Goal: Information Seeking & Learning: Learn about a topic

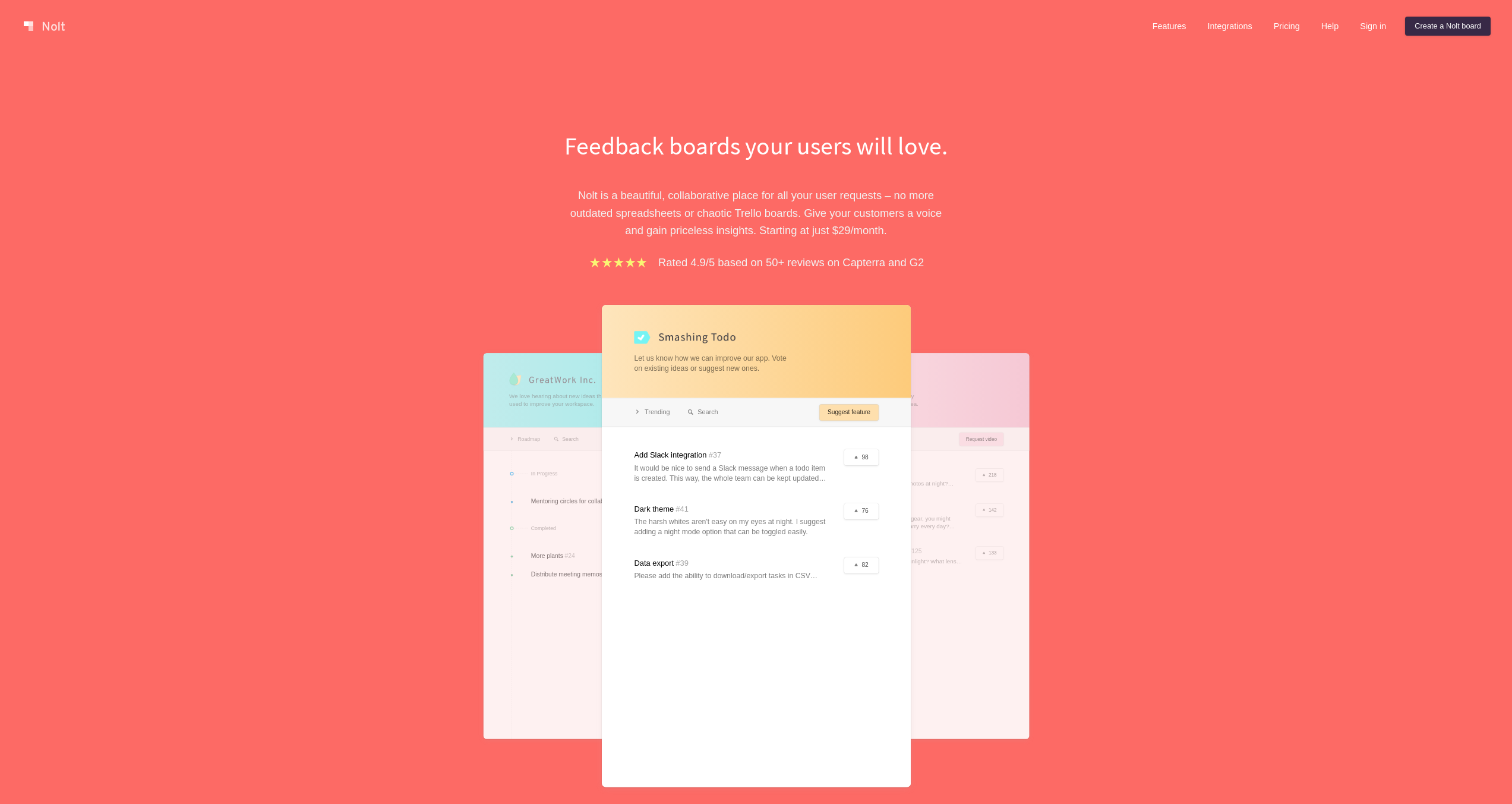
click at [691, 288] on div "Feedback boards your users will love. [PERSON_NAME] is a beautiful, collaborati…" at bounding box center [756, 497] width 410 height 738
drag, startPoint x: 572, startPoint y: 159, endPoint x: 742, endPoint y: 150, distance: 170.2
click at [742, 150] on div "Feedback boards your users will love. [PERSON_NAME] is a beautiful, collaborati…" at bounding box center [756, 497] width 535 height 738
copy h1 "Feedback boards"
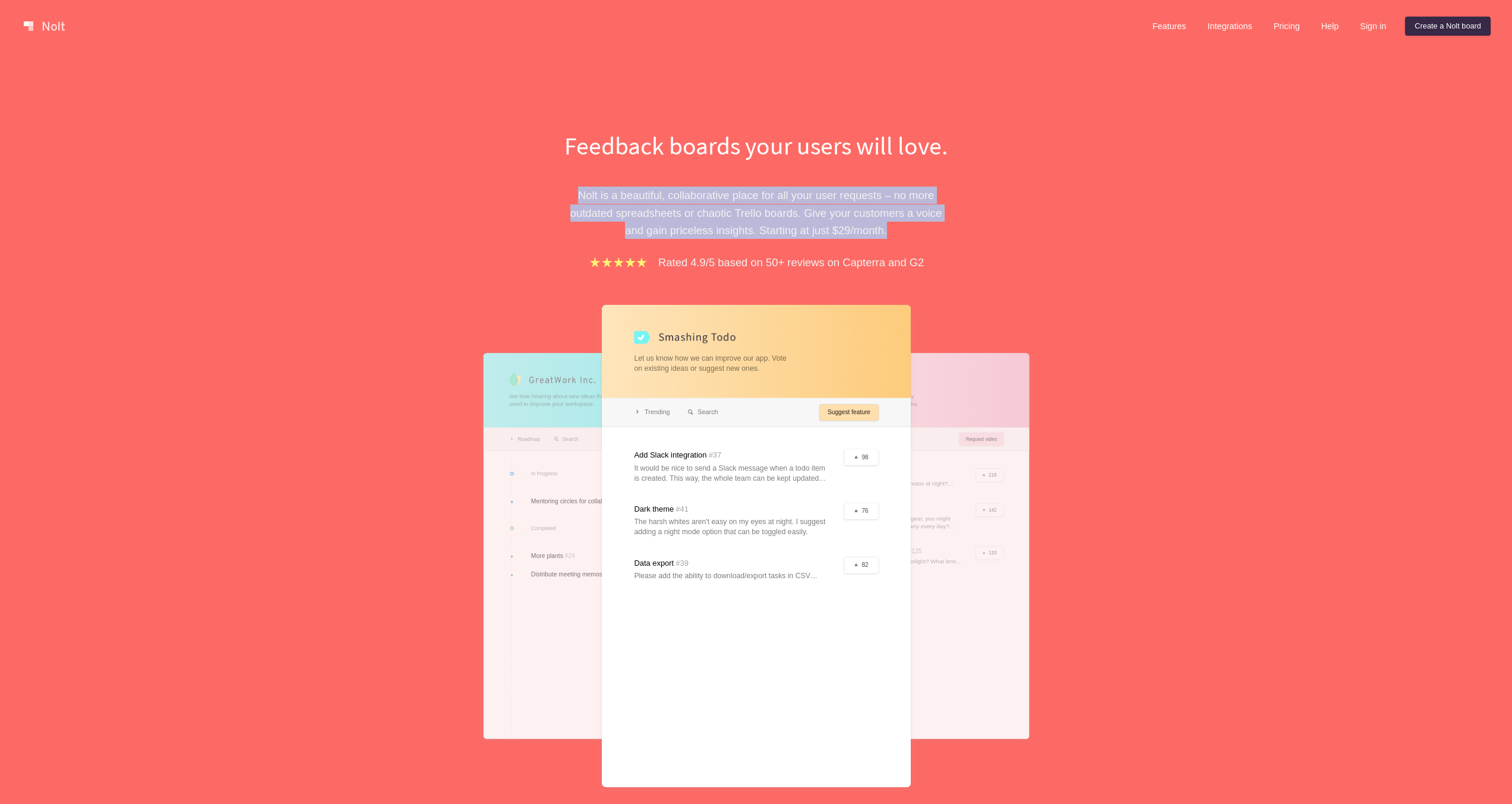
drag, startPoint x: 580, startPoint y: 185, endPoint x: 1022, endPoint y: 231, distance: 444.4
click at [1022, 231] on div "Feedback boards your users will love. [PERSON_NAME] is a beautiful, collaborati…" at bounding box center [756, 497] width 535 height 738
click at [997, 234] on div "Feedback boards your users will love. [PERSON_NAME] is a beautiful, collaborati…" at bounding box center [756, 497] width 535 height 738
drag, startPoint x: 913, startPoint y: 224, endPoint x: 522, endPoint y: 189, distance: 392.6
click at [522, 189] on div "Feedback boards your users will love. [PERSON_NAME] is a beautiful, collaborati…" at bounding box center [756, 497] width 535 height 738
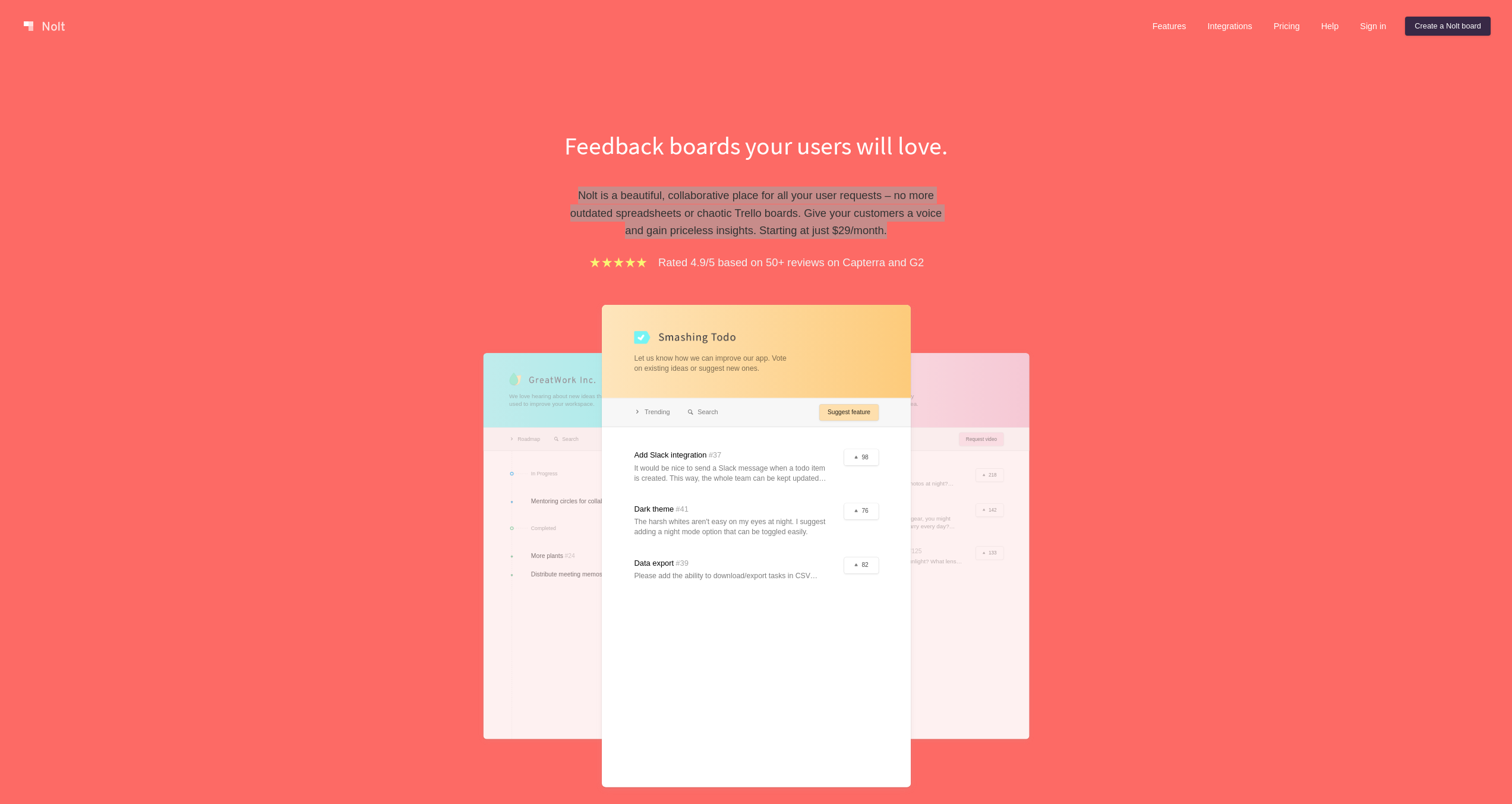
scroll to position [582, 0]
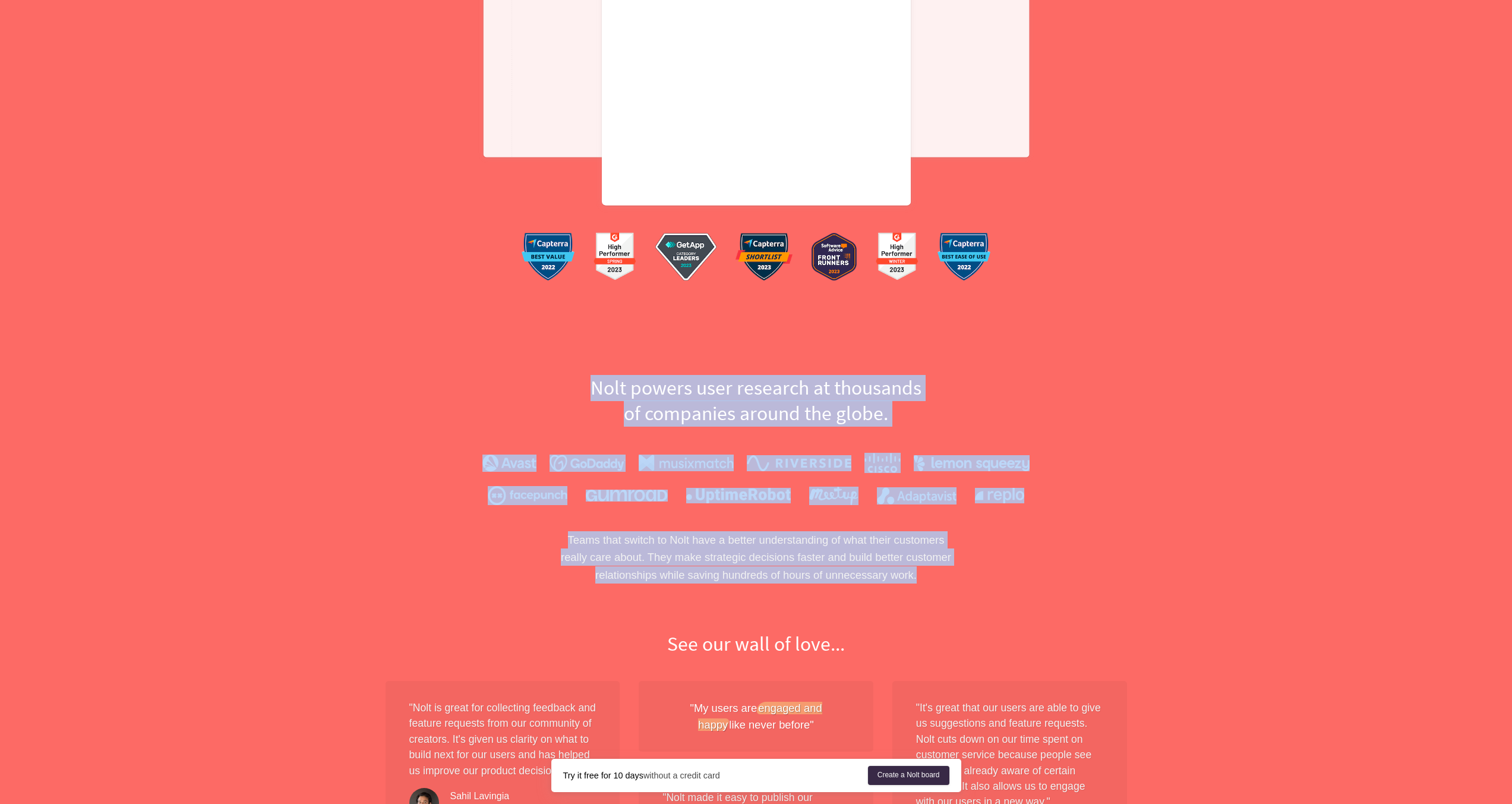
drag, startPoint x: 580, startPoint y: 373, endPoint x: 963, endPoint y: 579, distance: 434.9
copy div "[PERSON_NAME] user research at thousands of companies around the globe. Teams t…"
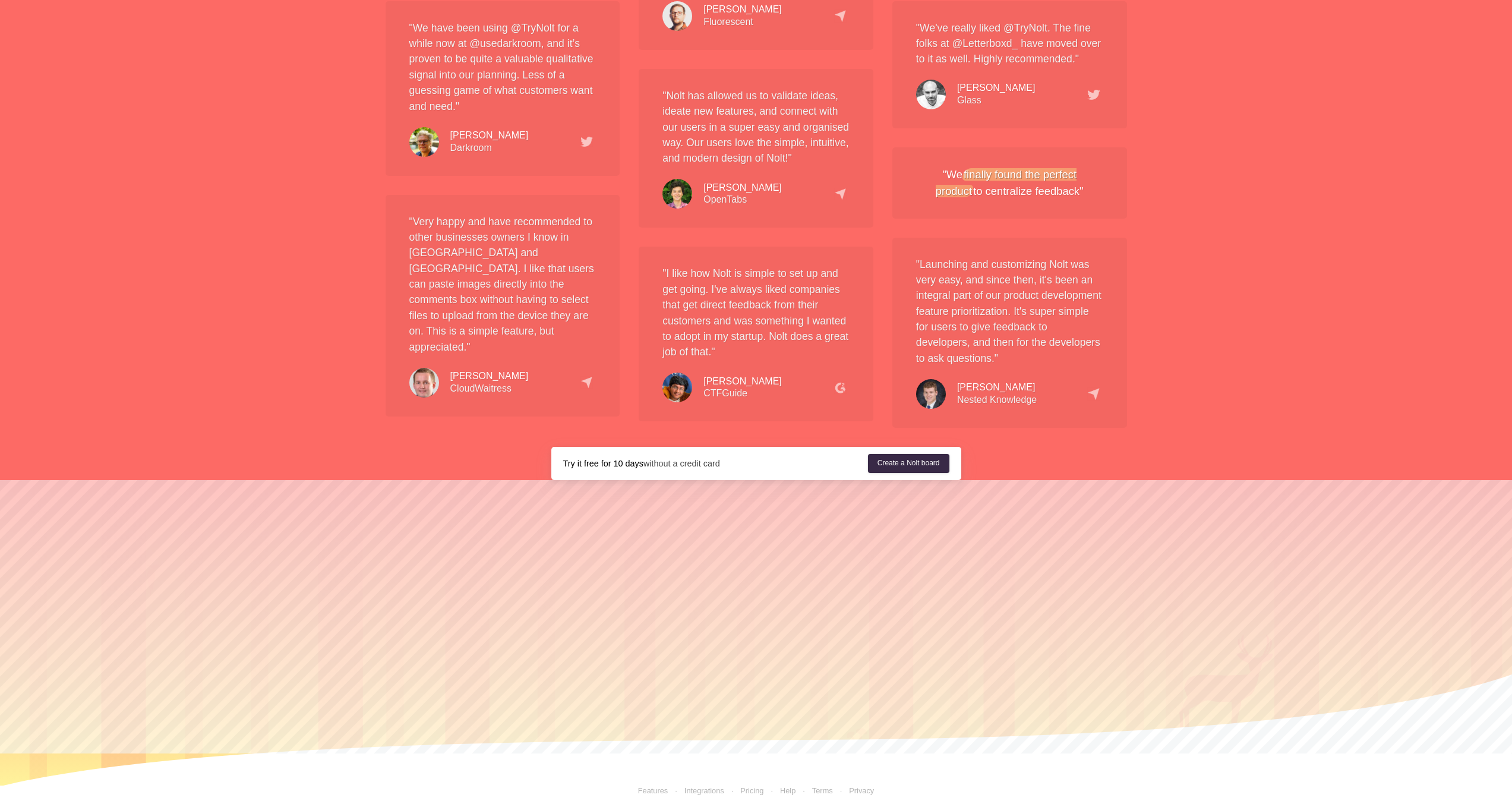
scroll to position [0, 0]
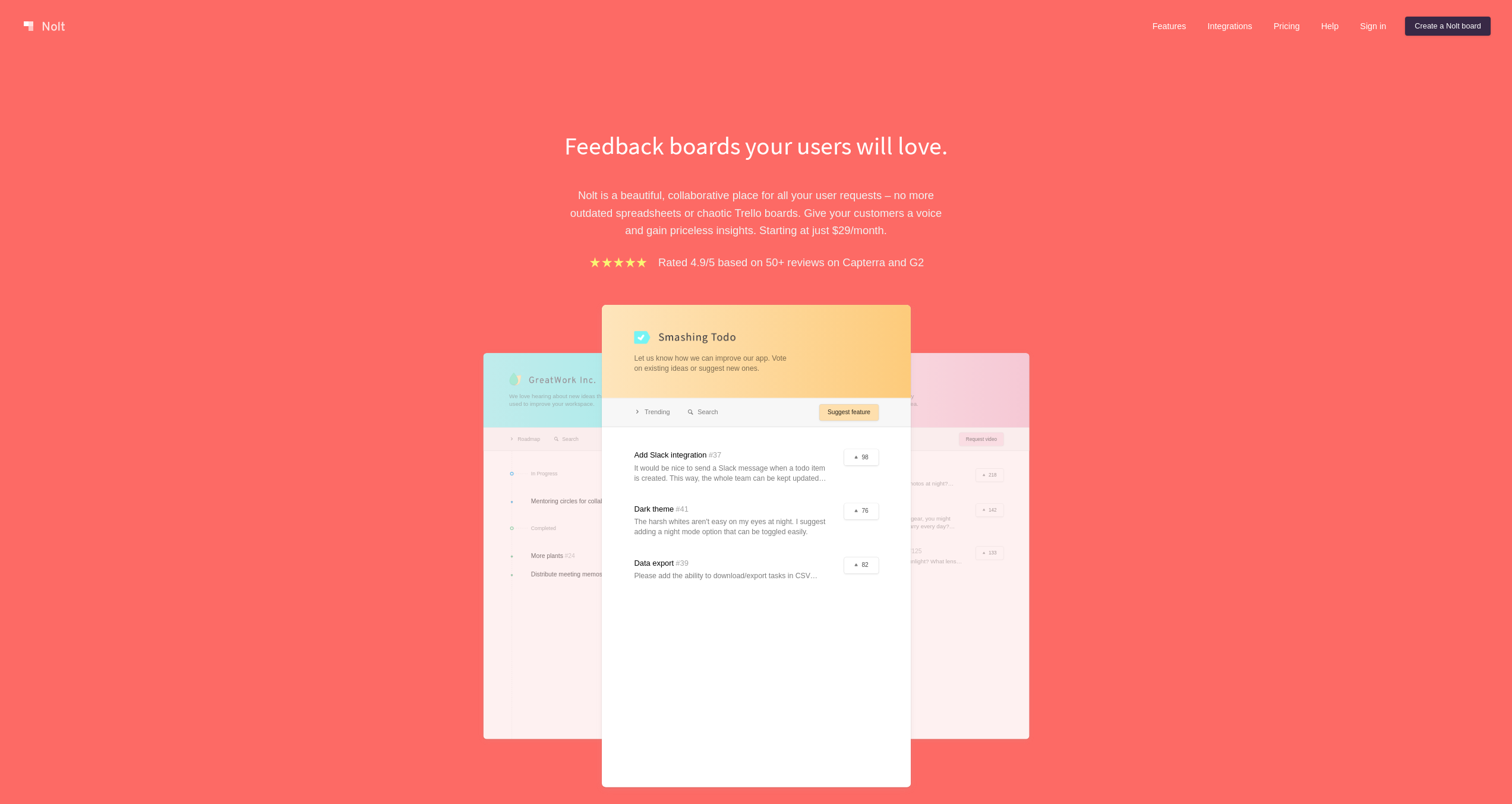
click at [1176, 75] on div "Feedback boards your users will love. [PERSON_NAME] is a beautiful, collaborati…" at bounding box center [756, 466] width 1512 height 828
click at [1150, 31] on link "Features" at bounding box center [1170, 26] width 53 height 19
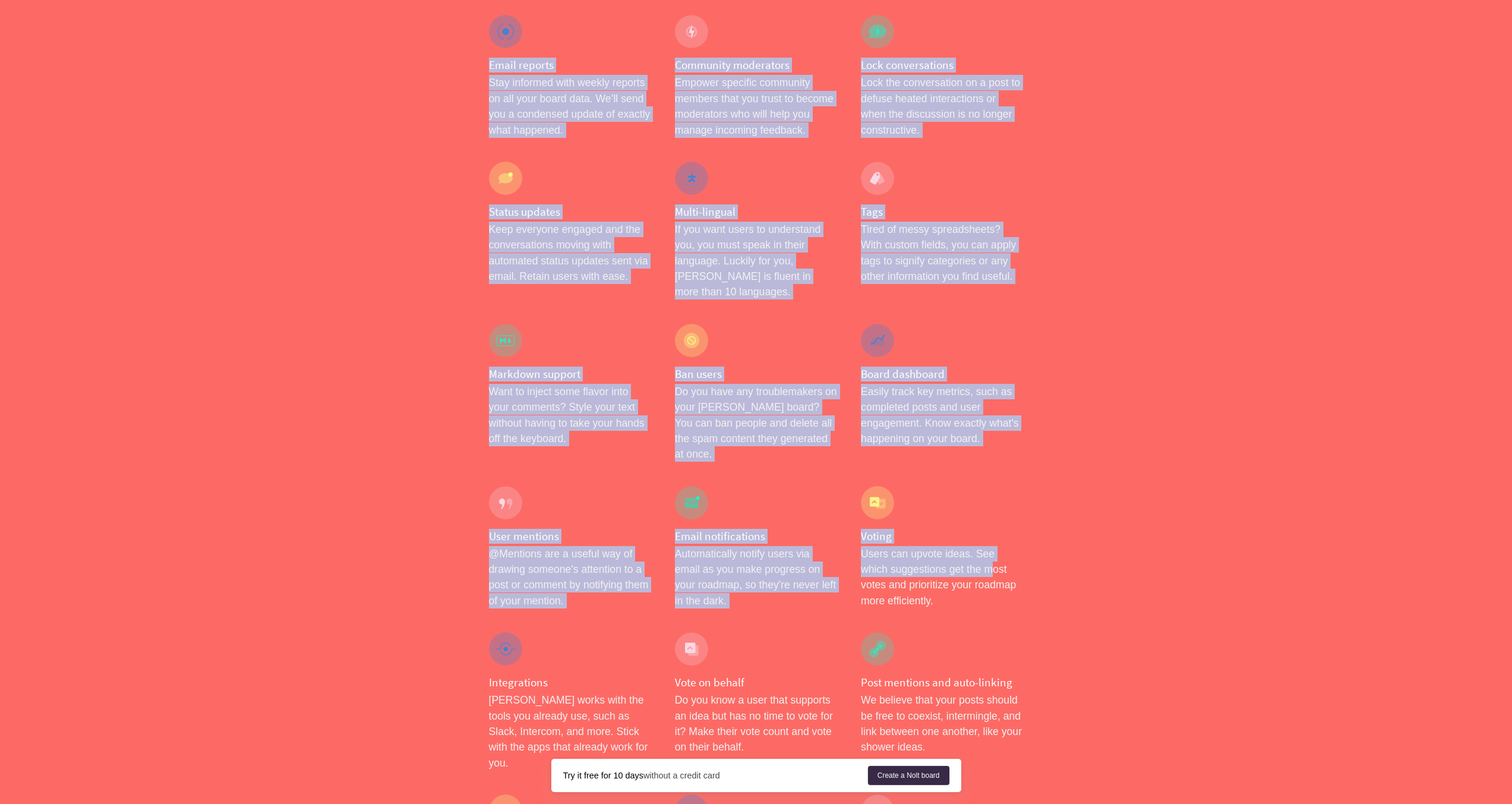
scroll to position [1737, 0]
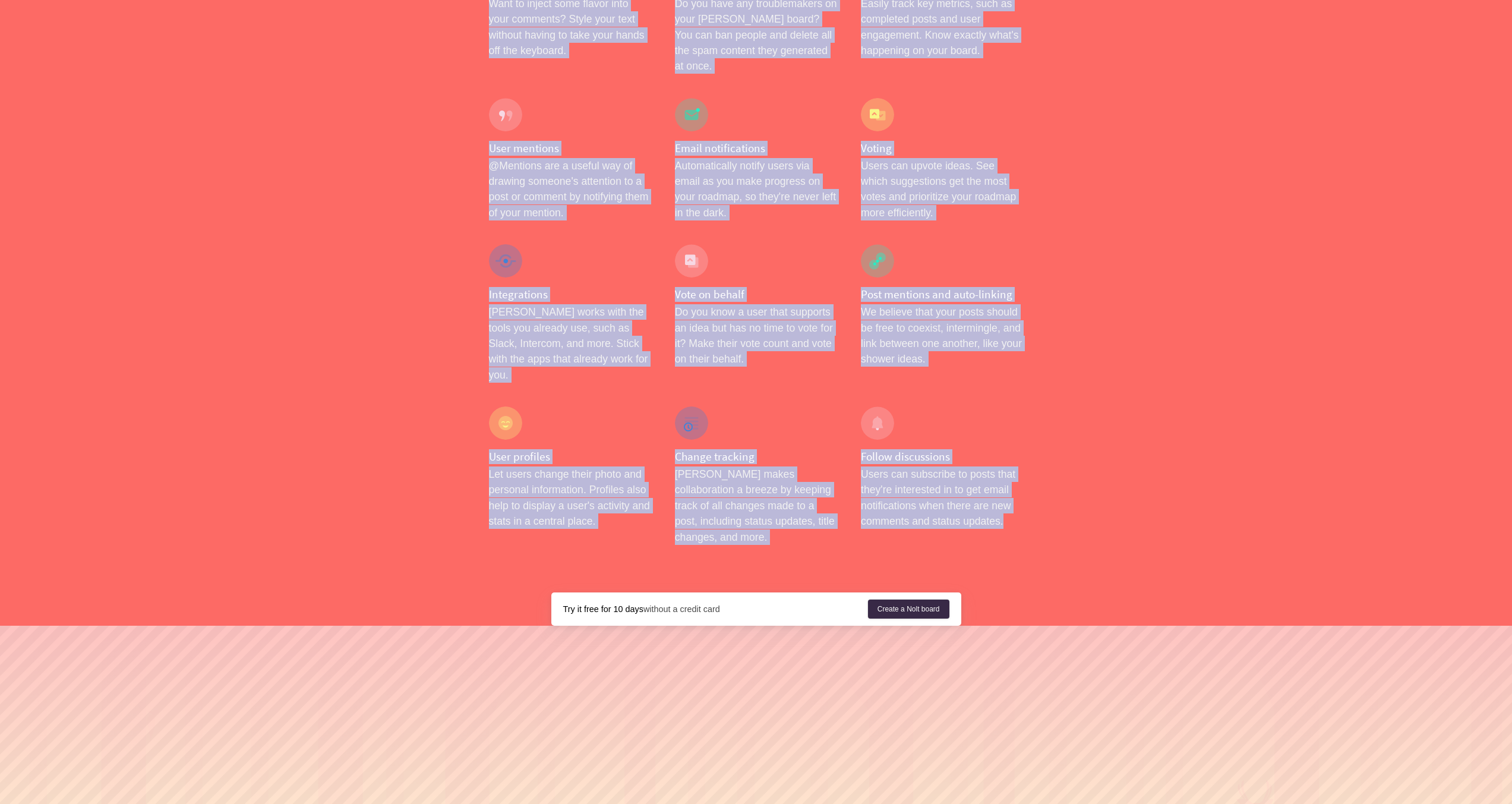
drag, startPoint x: 550, startPoint y: 120, endPoint x: 1028, endPoint y: 378, distance: 543.2
copy div "Loremi, dol sitametc adi elitsedd eiusmodte incididun utla etd magn al. Enimadm…"
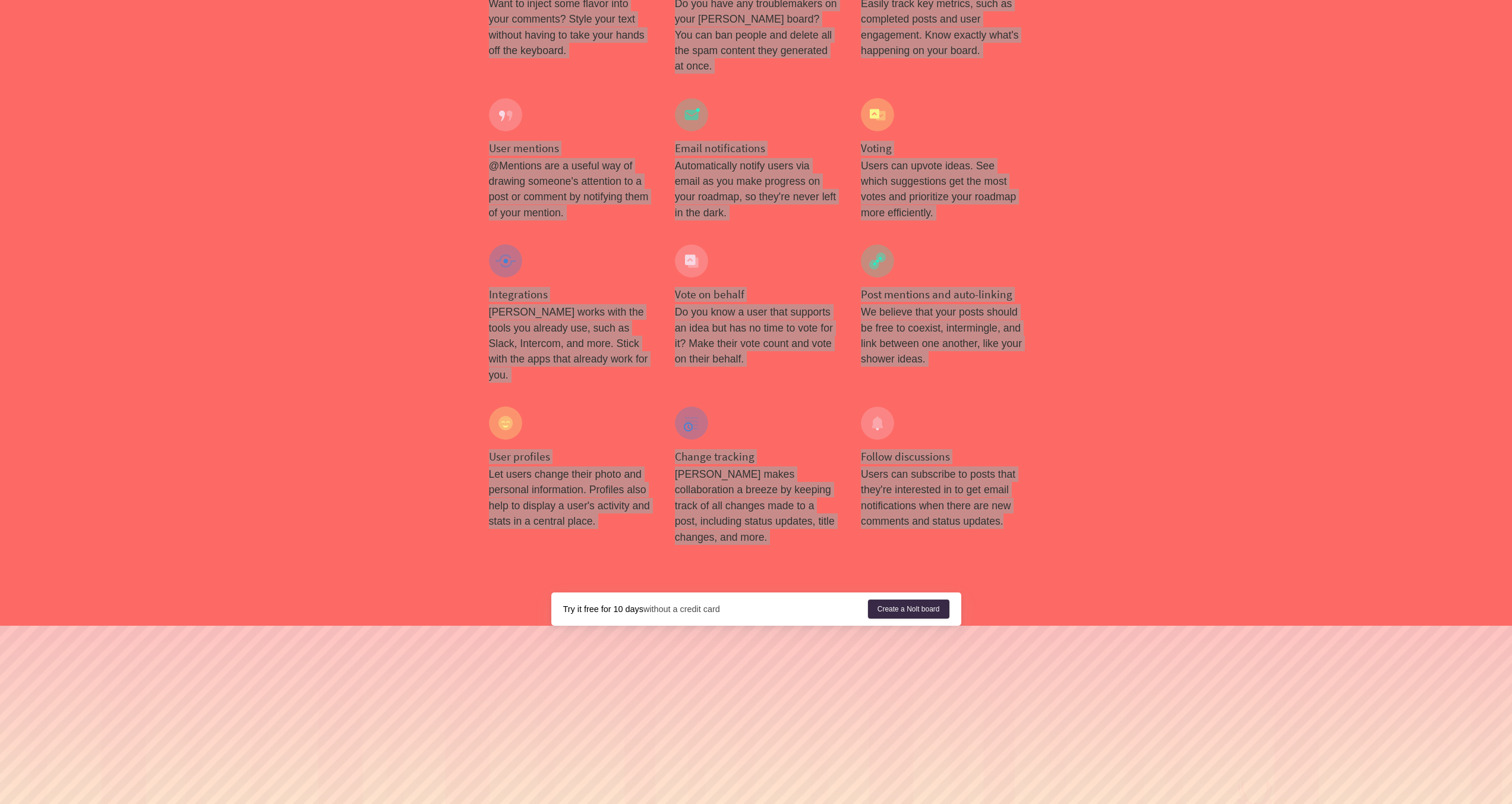
scroll to position [0, 0]
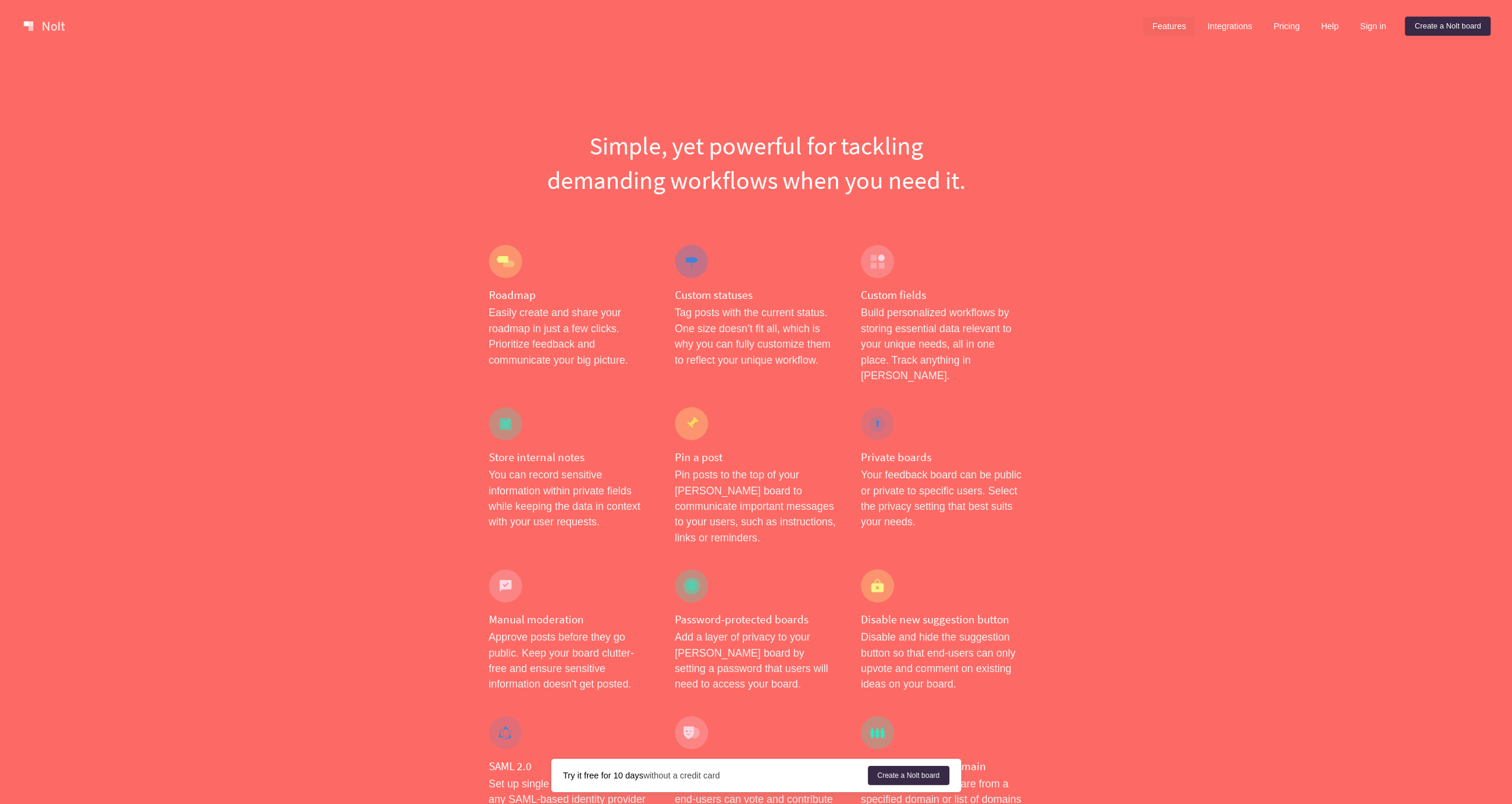
click at [1226, 29] on link "Integrations" at bounding box center [1229, 26] width 64 height 19
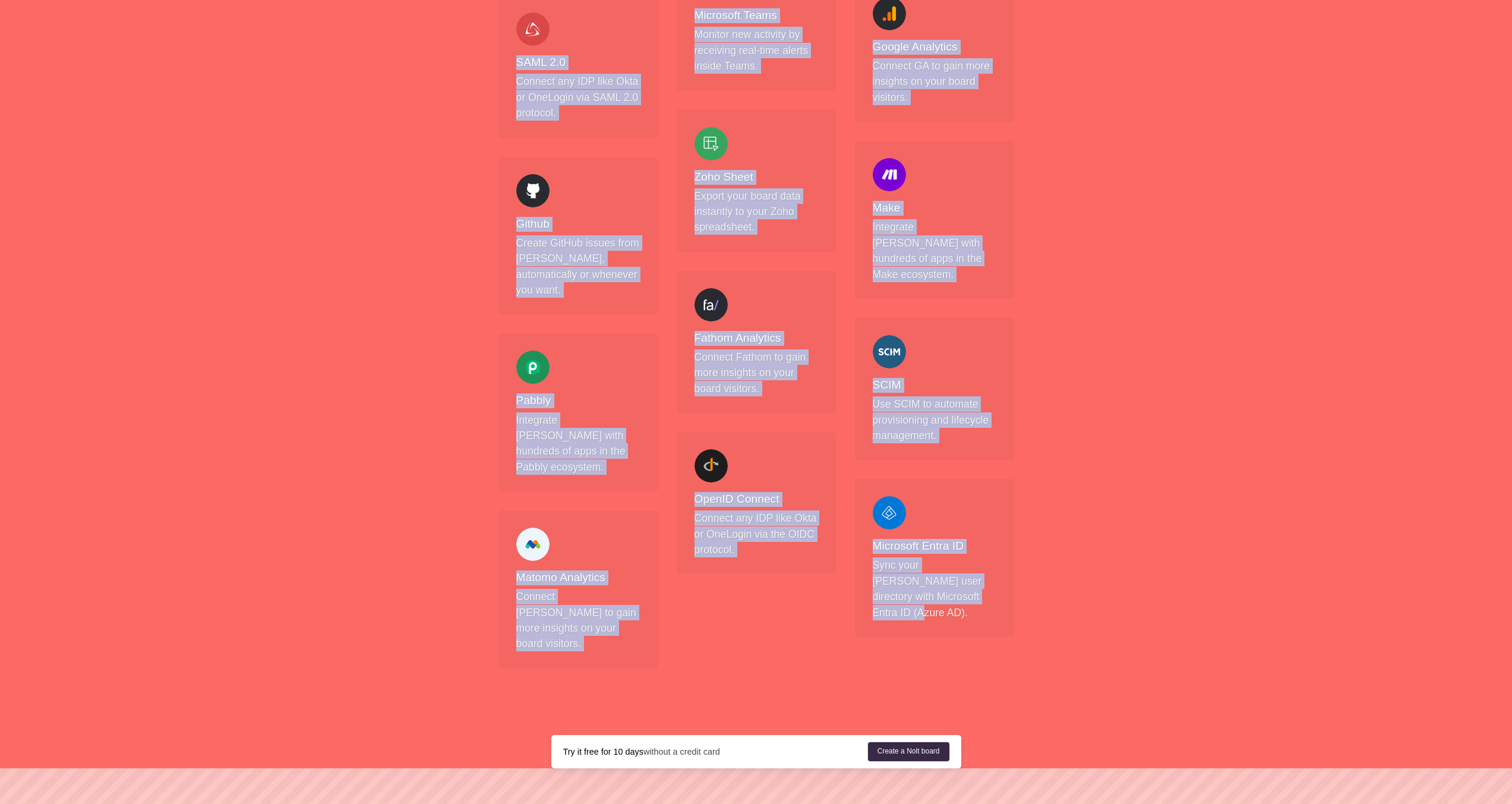
scroll to position [982, 0]
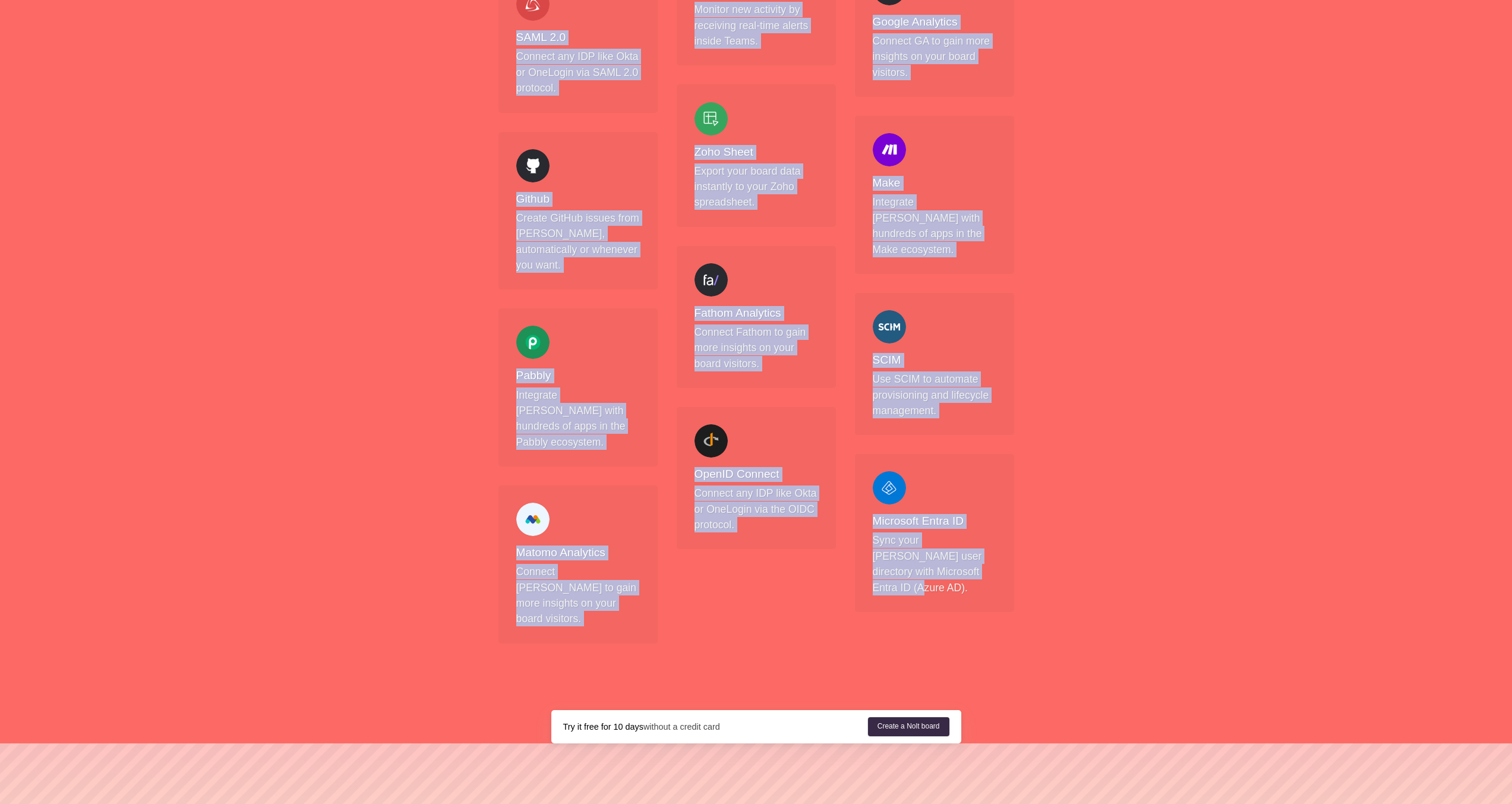
drag, startPoint x: 632, startPoint y: 184, endPoint x: 1037, endPoint y: 509, distance: 519.3
click at [1037, 509] on div "Features Integrations Pricing Help Sign in Create a [PERSON_NAME] board Menu Bo…" at bounding box center [756, 49] width 1512 height 2061
copy div "Boost your [PERSON_NAME] experience with a variety of integrations. Zapier Inte…"
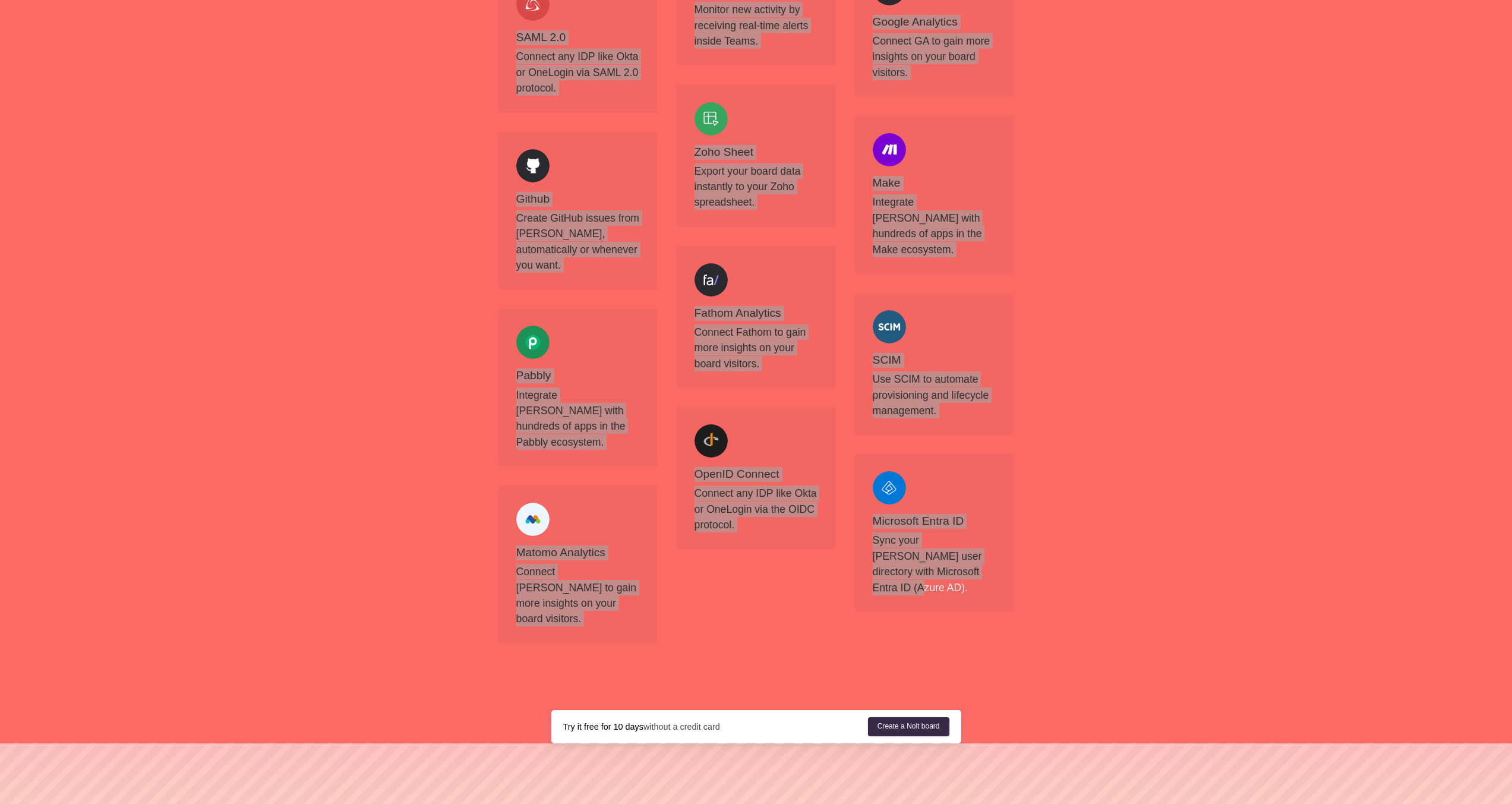
scroll to position [0, 0]
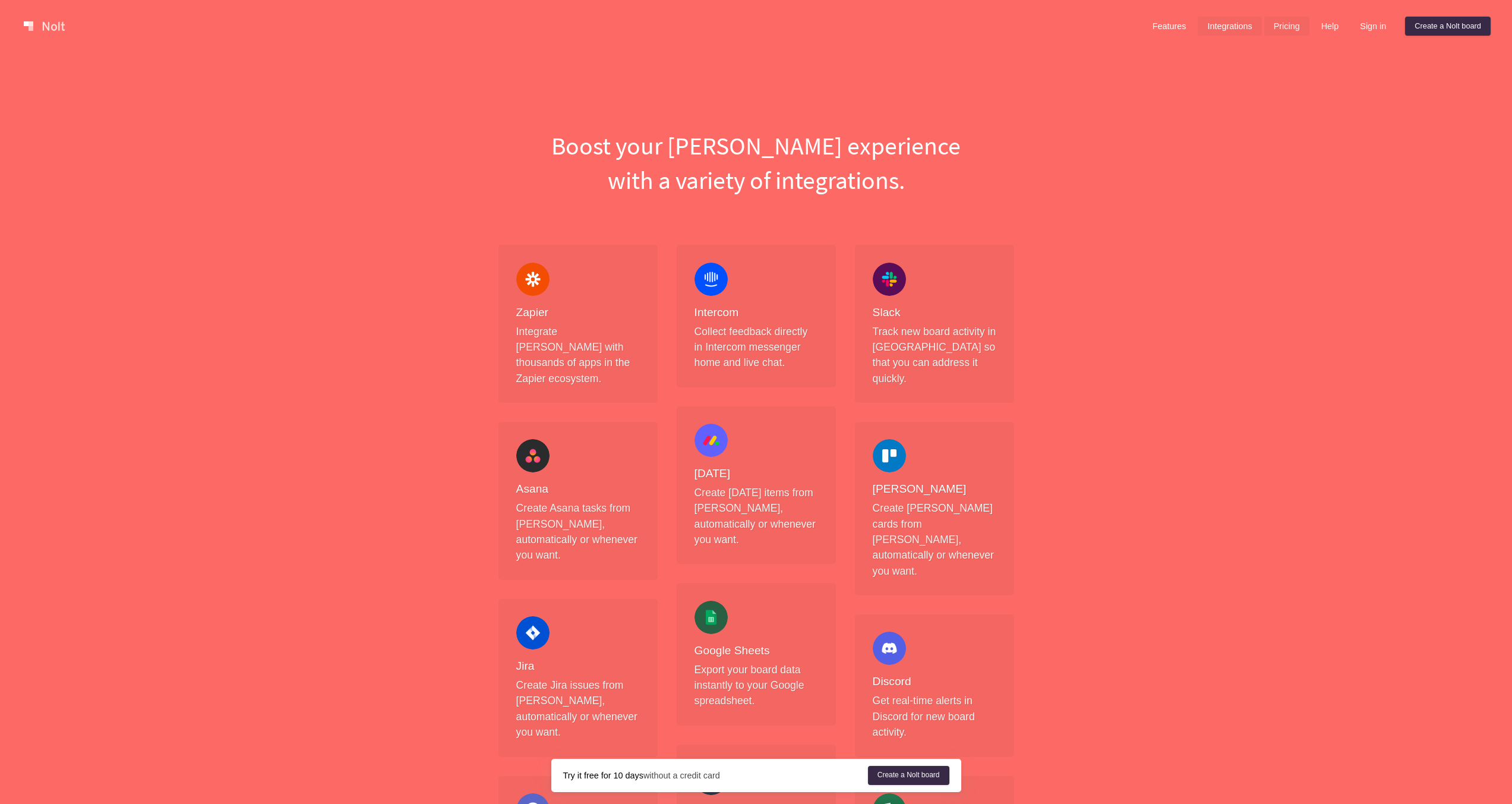
click at [1282, 23] on link "Pricing" at bounding box center [1287, 26] width 45 height 19
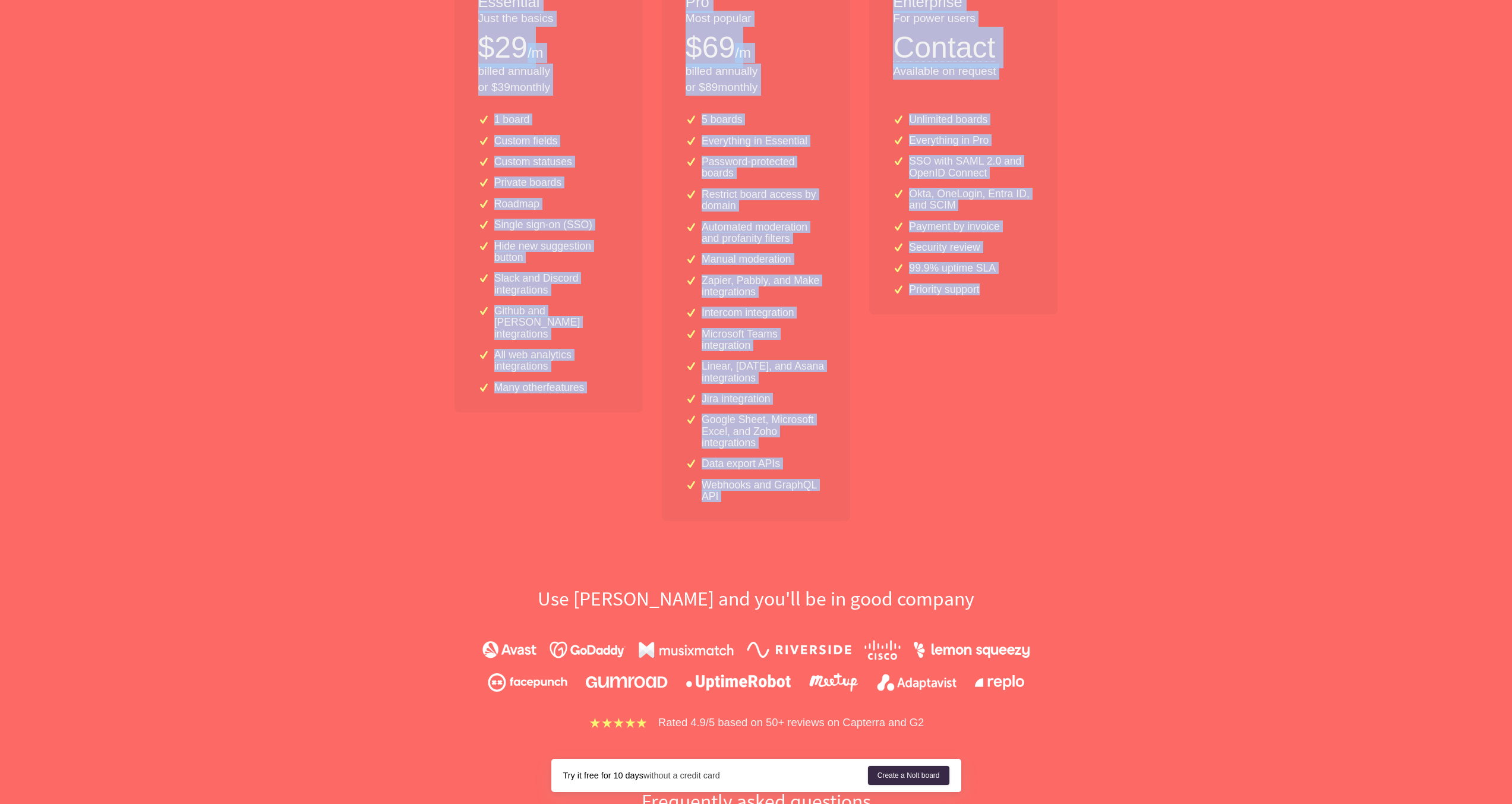
scroll to position [537, 0]
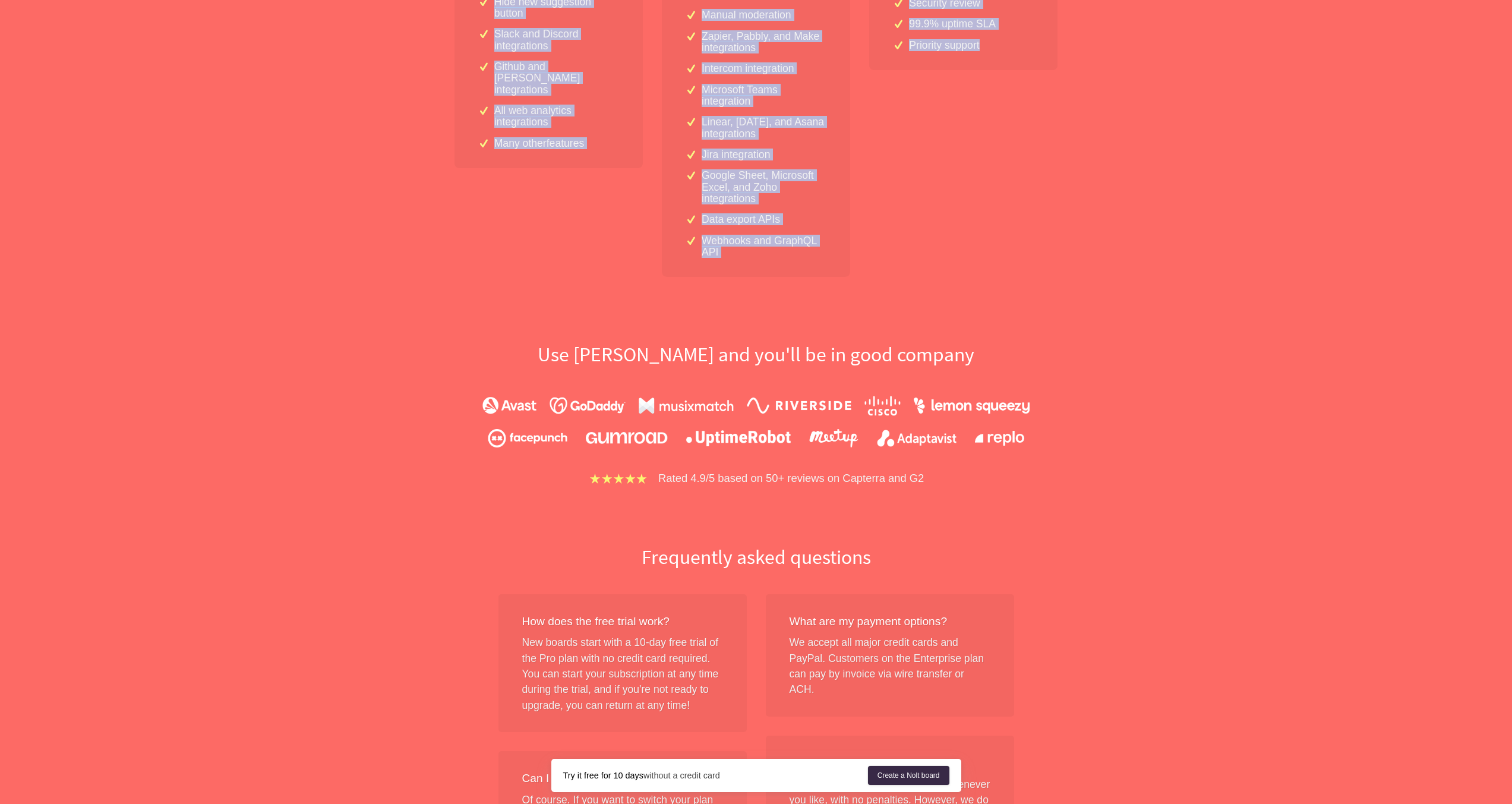
drag, startPoint x: 615, startPoint y: 178, endPoint x: 927, endPoint y: 273, distance: 326.1
click at [927, 273] on div "Simple flat-rate pricing Grow all you want. All plans include: Unlimited users …" at bounding box center [756, 400] width 761 height 1618
copy div "Simple flat-rate pricing Grow all you want. All plans include: Unlimited users …"
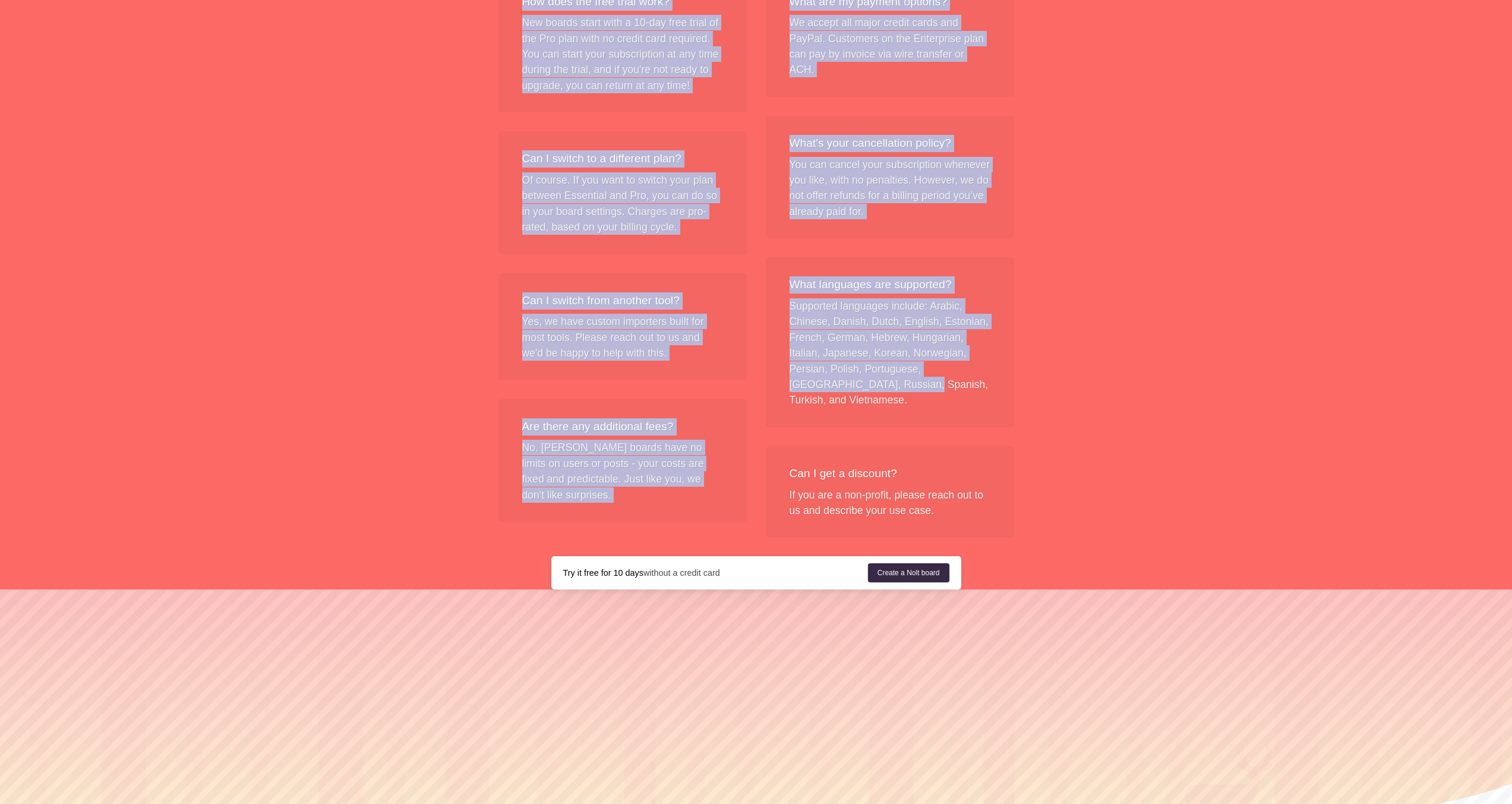
scroll to position [1218, 0]
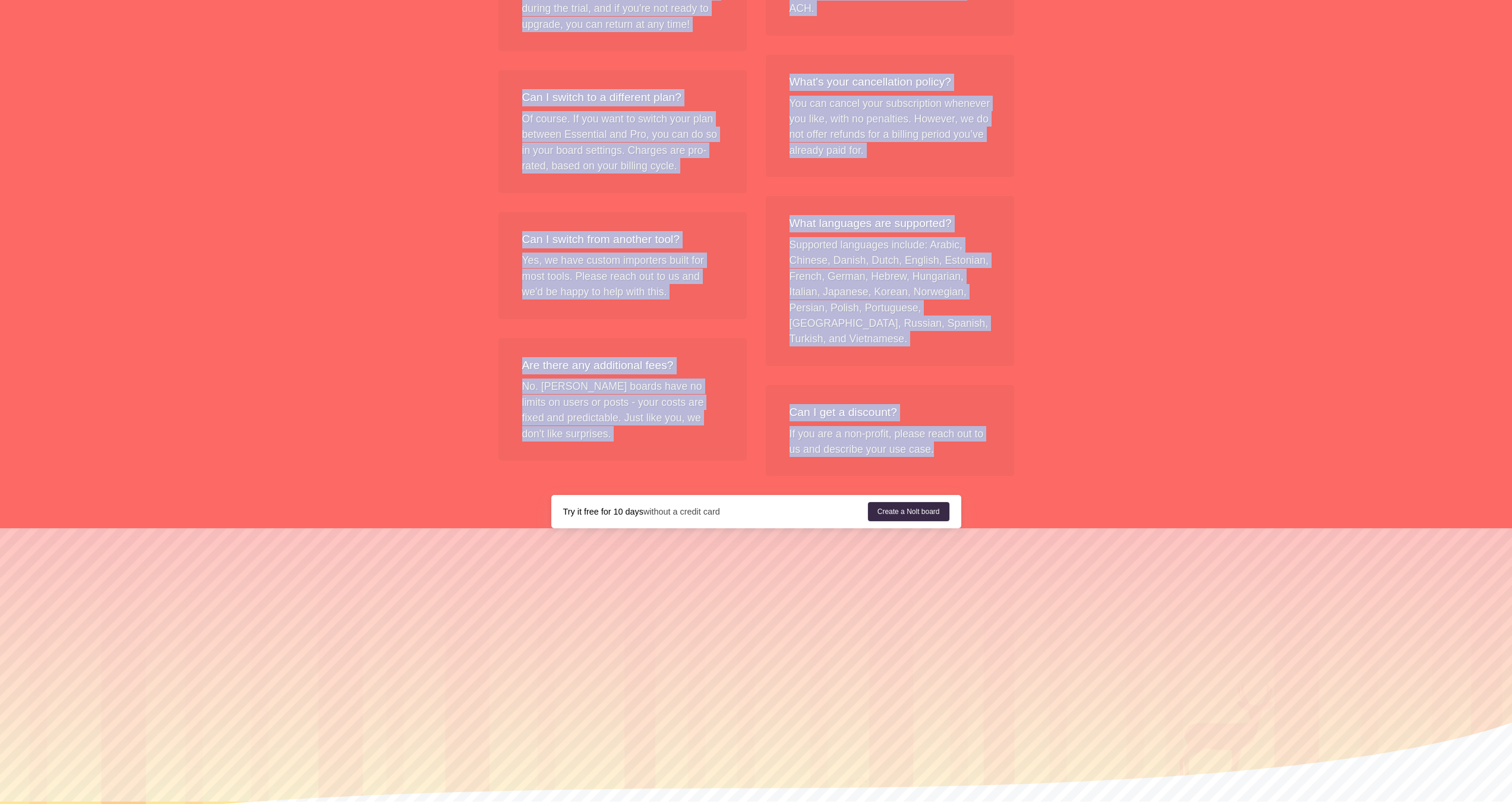
drag, startPoint x: 641, startPoint y: 284, endPoint x: 973, endPoint y: 460, distance: 375.8
copy div "Frequently asked questions How does the free trial work? New boards start with …"
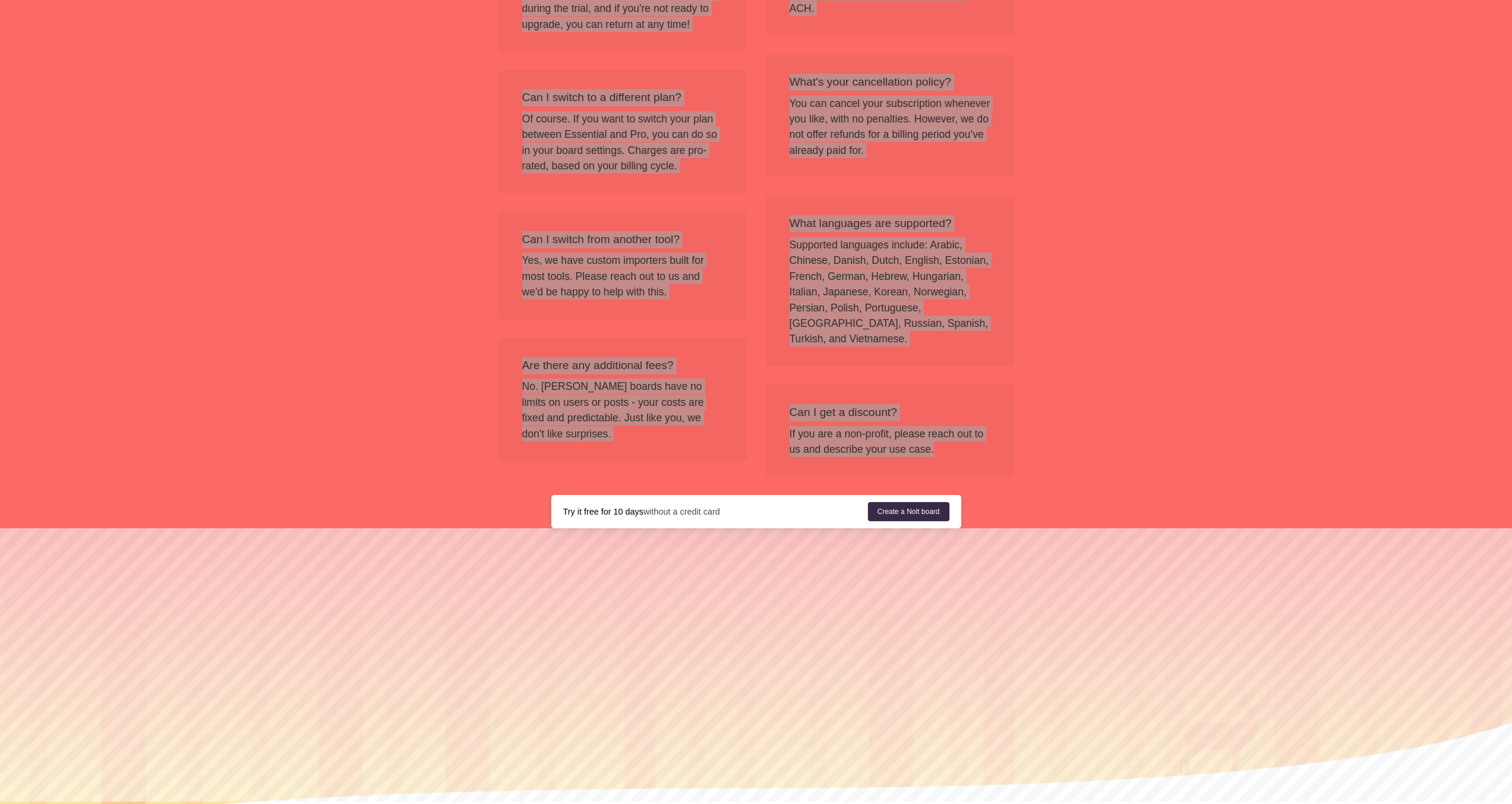
scroll to position [0, 0]
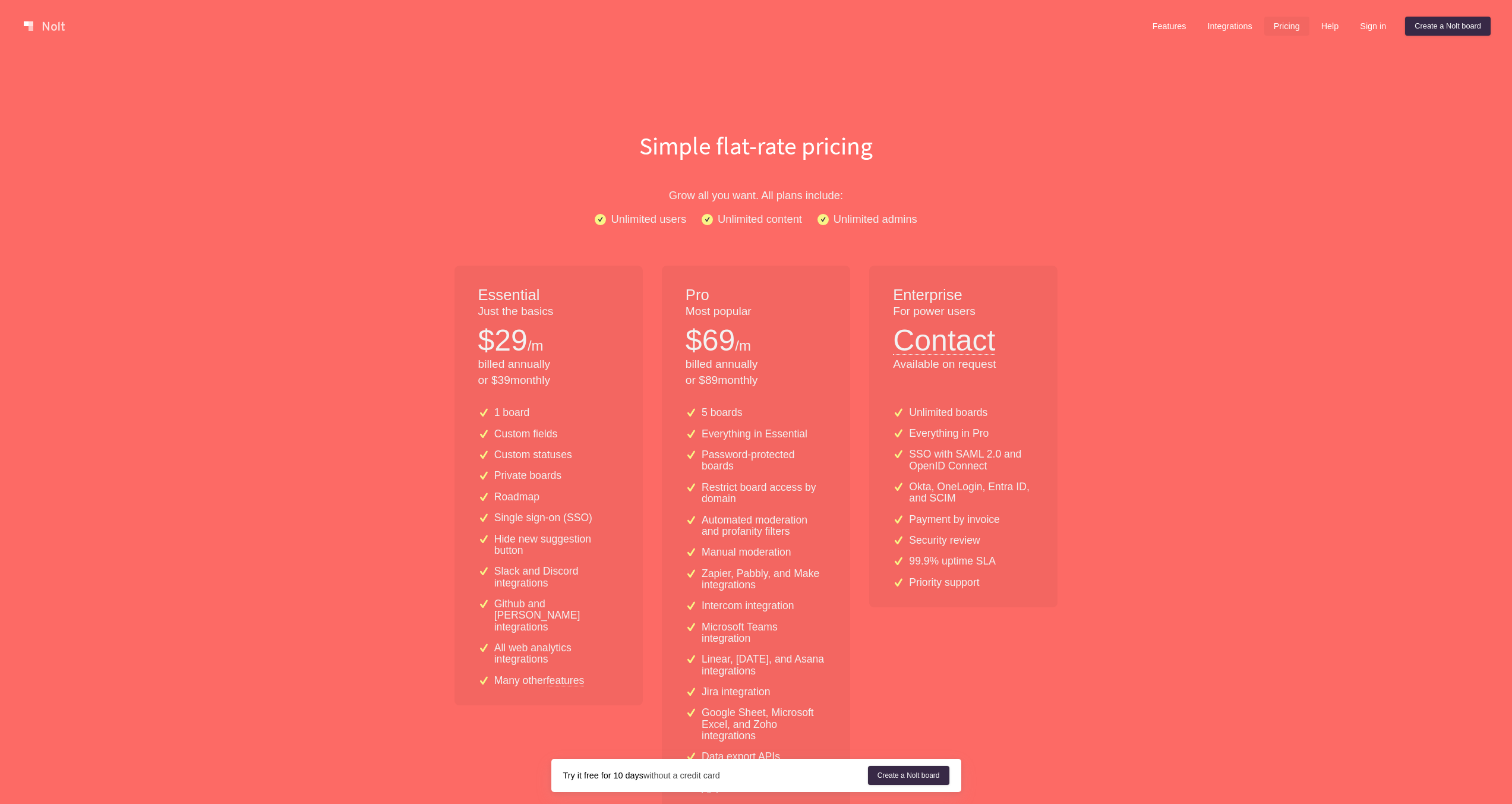
click at [1044, 141] on h1 "Simple flat-rate pricing" at bounding box center [756, 146] width 761 height 34
